Goal: Task Accomplishment & Management: Use online tool/utility

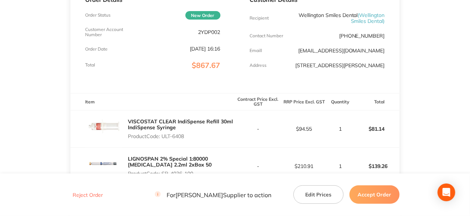
scroll to position [221, 0]
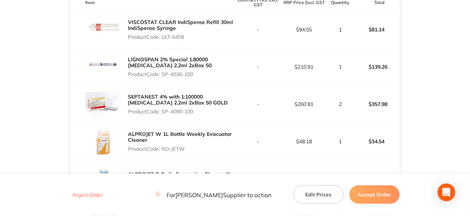
drag, startPoint x: 186, startPoint y: 42, endPoint x: 163, endPoint y: 43, distance: 22.5
click at [163, 40] on p "Product Code: ULT-6408" at bounding box center [181, 37] width 107 height 6
copy p "ULT-6408"
drag, startPoint x: 197, startPoint y: 79, endPoint x: 161, endPoint y: 79, distance: 36.1
click at [161, 77] on p "Product Code: SP-4036-100" at bounding box center [181, 74] width 107 height 6
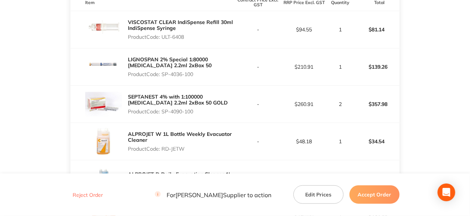
click at [198, 77] on p "Product Code: SP-4036-100" at bounding box center [181, 74] width 107 height 6
drag, startPoint x: 195, startPoint y: 80, endPoint x: 164, endPoint y: 80, distance: 31.3
click at [164, 77] on p "Product Code: SP-4036-100" at bounding box center [181, 74] width 107 height 6
copy p "SP-4036-100"
drag, startPoint x: 195, startPoint y: 118, endPoint x: 164, endPoint y: 117, distance: 31.0
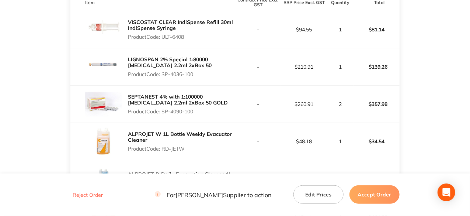
click at [164, 114] on p "Product Code: SP-4090-100" at bounding box center [181, 111] width 107 height 6
copy p "SP-4090-100"
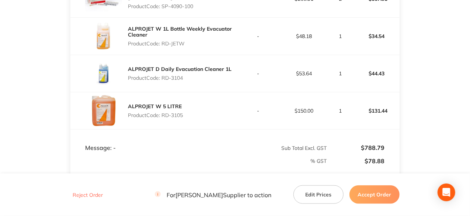
scroll to position [332, 0]
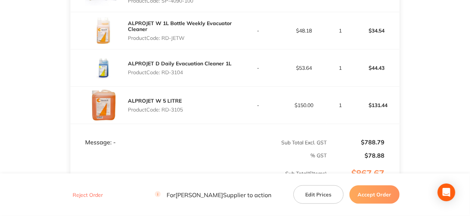
drag, startPoint x: 185, startPoint y: 42, endPoint x: 164, endPoint y: 42, distance: 21.4
click at [164, 41] on p "Product Code: RD-JETW" at bounding box center [181, 38] width 107 height 6
copy p "RD-JETW"
drag, startPoint x: 184, startPoint y: 76, endPoint x: 164, endPoint y: 77, distance: 20.3
click at [164, 75] on p "Product Code: RD-3104" at bounding box center [180, 72] width 104 height 6
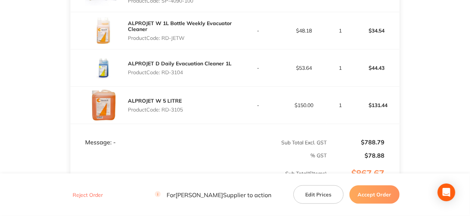
copy p "RD-3104"
drag, startPoint x: 184, startPoint y: 114, endPoint x: 164, endPoint y: 115, distance: 20.3
click at [164, 112] on p "Product Code: RD-3105" at bounding box center [155, 110] width 55 height 6
copy p "RD-3105"
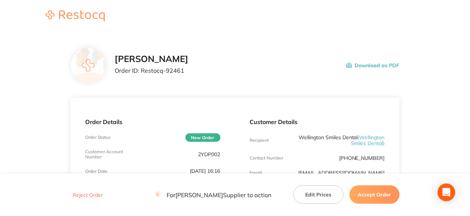
click at [366, 193] on button "Accept Order" at bounding box center [375, 194] width 50 height 18
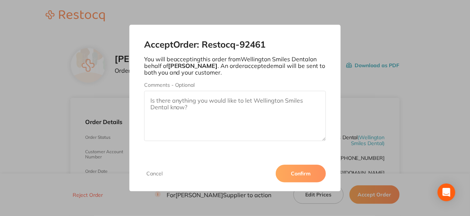
click at [288, 173] on button "Confirm" at bounding box center [301, 173] width 50 height 18
